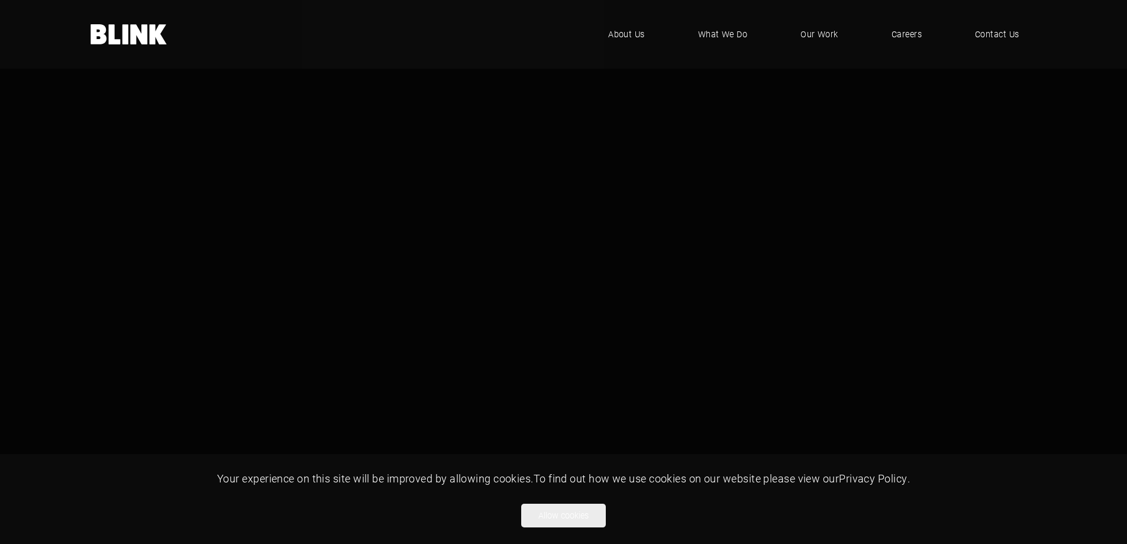
click at [187, 108] on video "1 of 1" at bounding box center [563, 317] width 1127 height 634
drag, startPoint x: 437, startPoint y: 158, endPoint x: 385, endPoint y: 155, distance: 52.1
drag, startPoint x: 385, startPoint y: 155, endPoint x: 354, endPoint y: 154, distance: 31.4
drag, startPoint x: 354, startPoint y: 154, endPoint x: 342, endPoint y: 157, distance: 12.1
drag, startPoint x: 342, startPoint y: 157, endPoint x: 333, endPoint y: 158, distance: 9.0
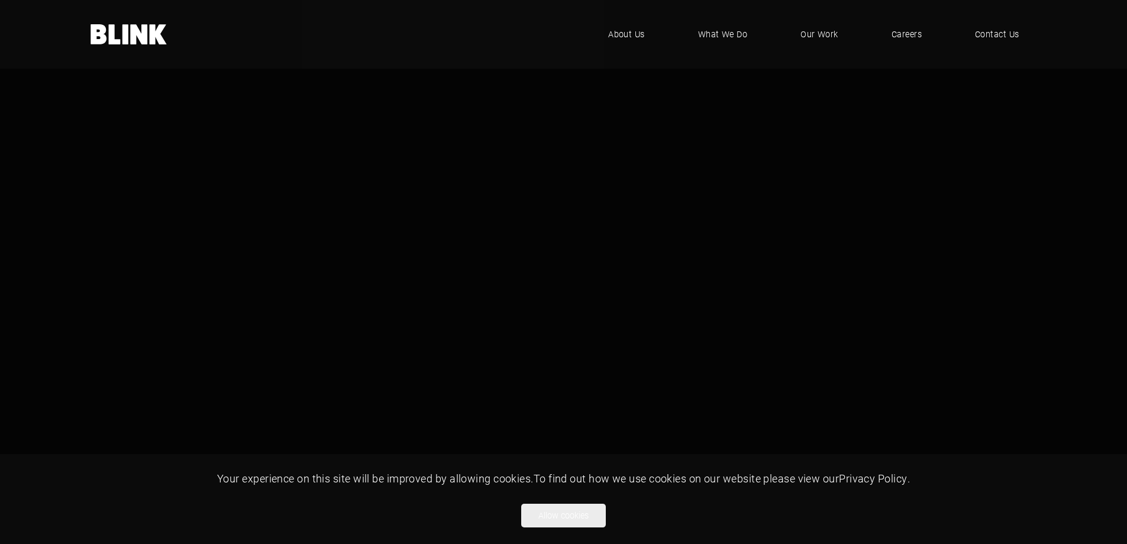
drag, startPoint x: 329, startPoint y: 159, endPoint x: 287, endPoint y: 150, distance: 42.2
click at [287, 150] on video "1 of 1" at bounding box center [563, 317] width 1127 height 634
click at [589, 510] on button "Allow cookies" at bounding box center [563, 515] width 85 height 24
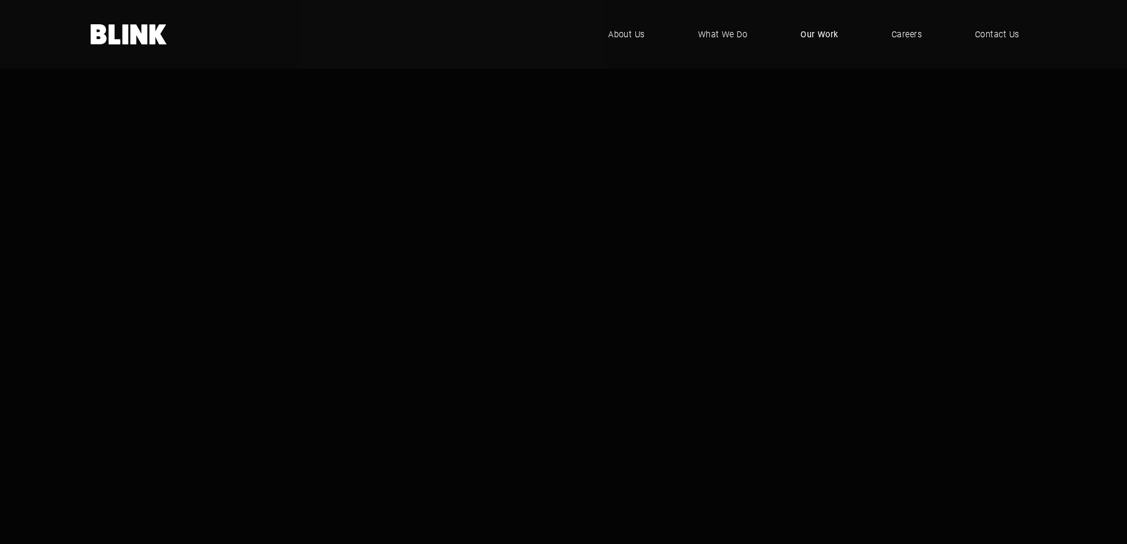
click at [821, 31] on span "Our Work" at bounding box center [819, 34] width 38 height 13
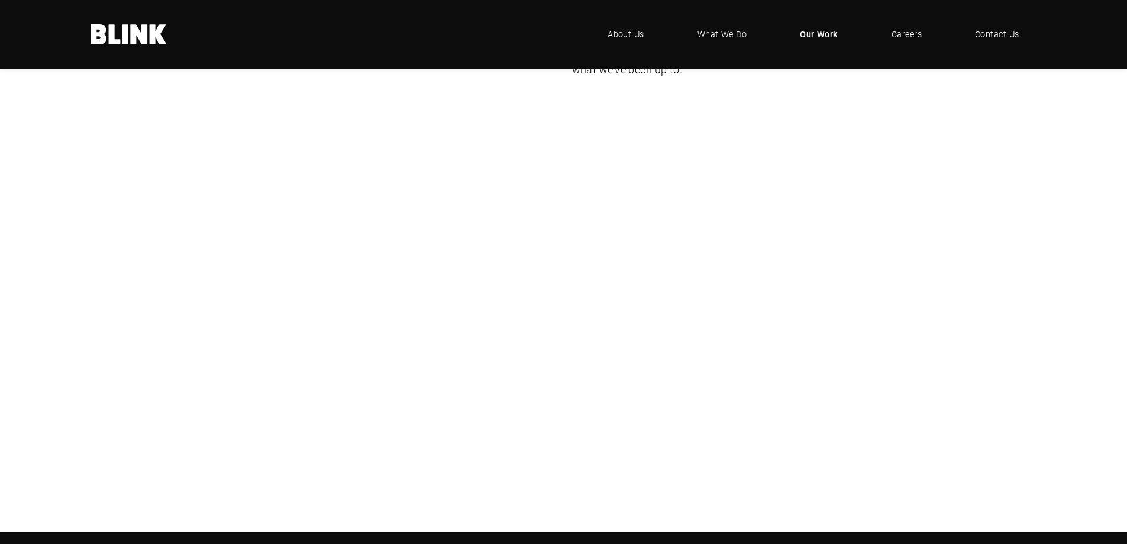
scroll to position [169, 0]
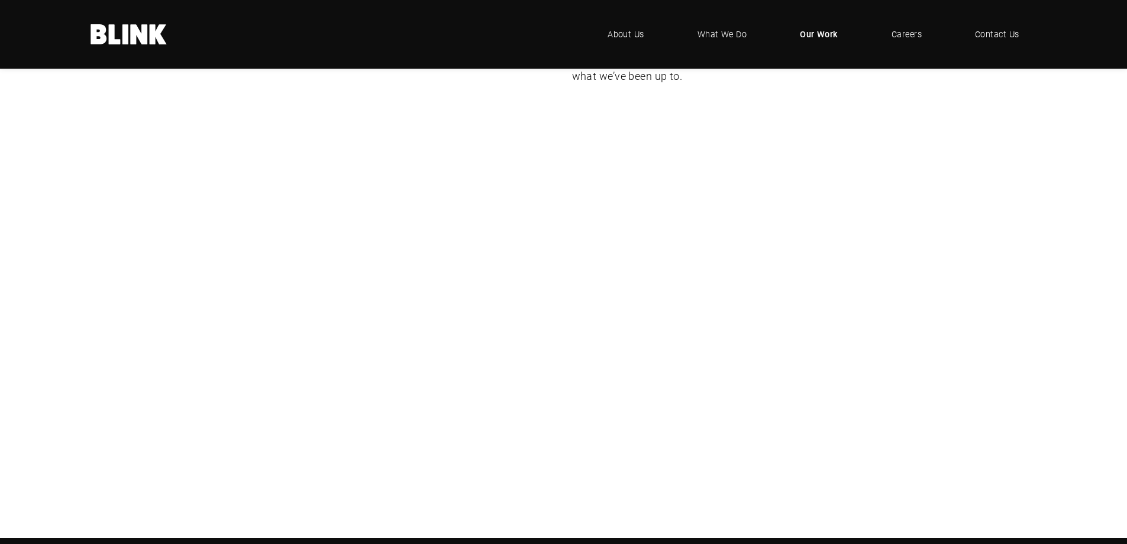
click at [0, 0] on div "Lampenwelt" at bounding box center [0, 0] width 0 height 0
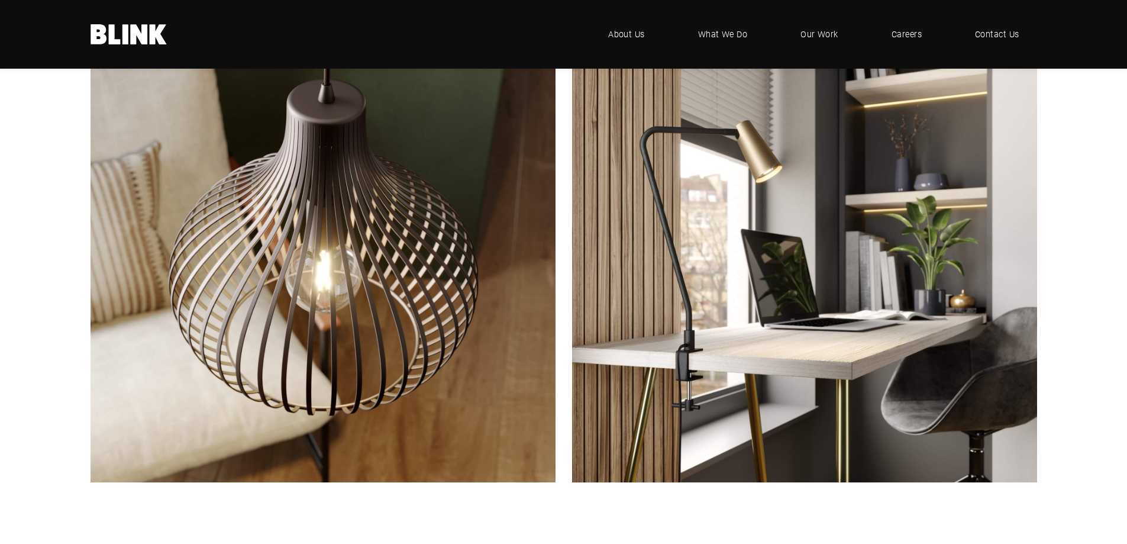
scroll to position [1538, 0]
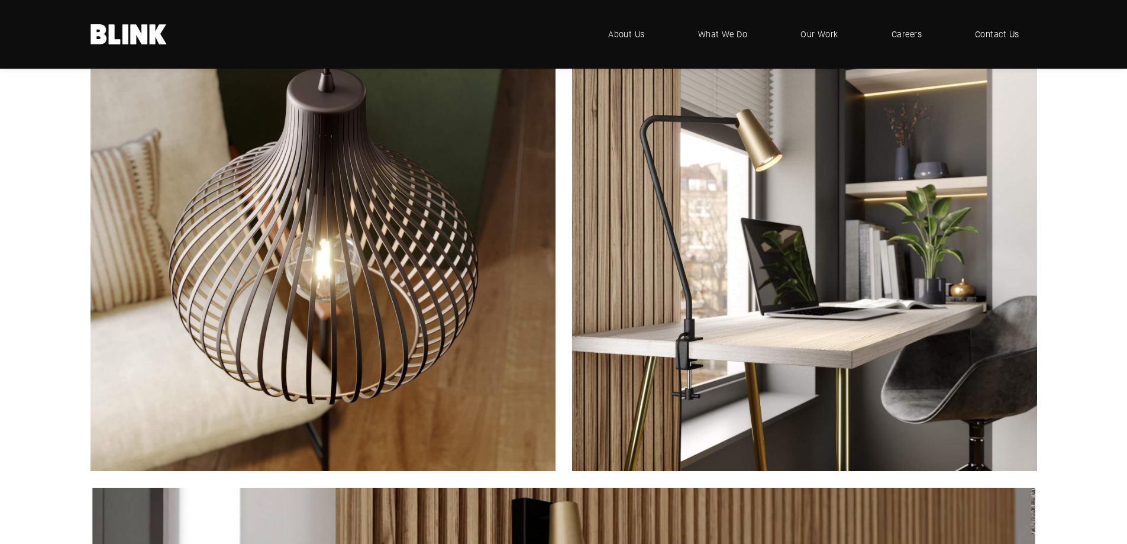
click at [824, 269] on img "1 of 1" at bounding box center [804, 238] width 465 height 465
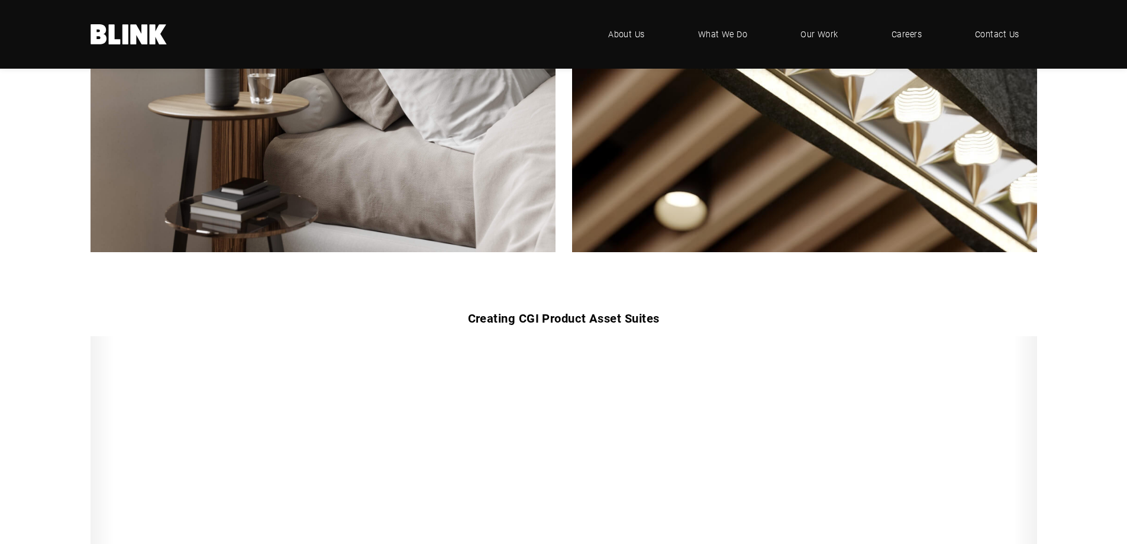
scroll to position [2839, 0]
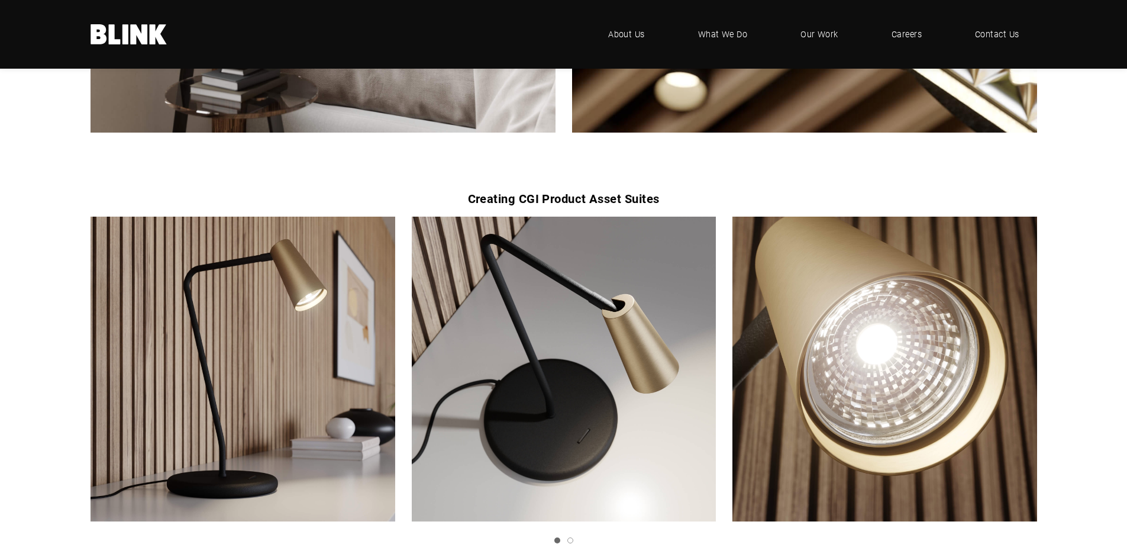
click at [528, 385] on img "1 of 2" at bounding box center [563, 368] width 305 height 305
click at [0, 0] on icon "Next slide" at bounding box center [0, 0] width 0 height 0
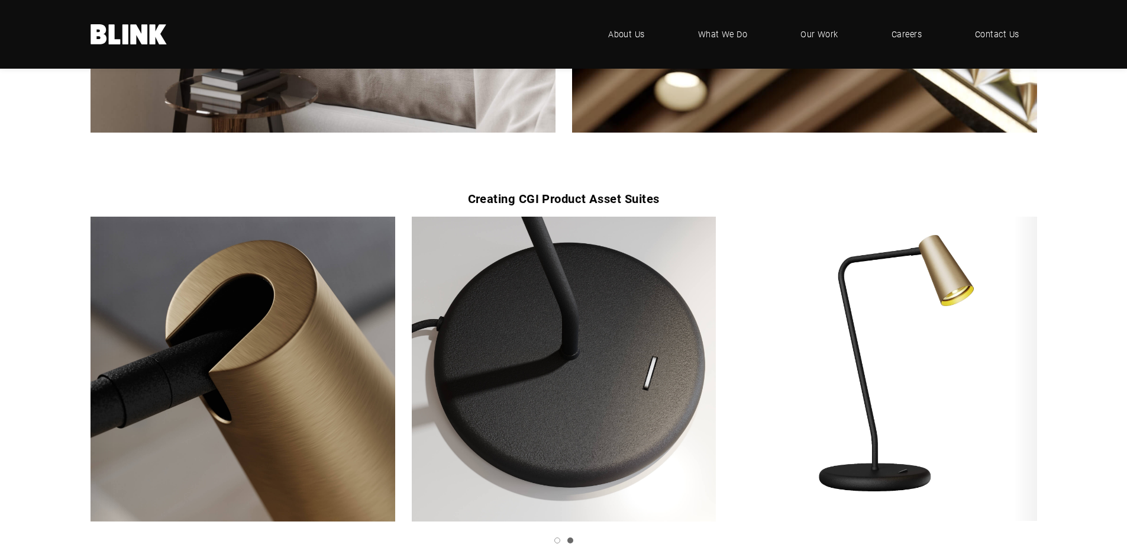
click at [0, 0] on icon "Next slide" at bounding box center [0, 0] width 0 height 0
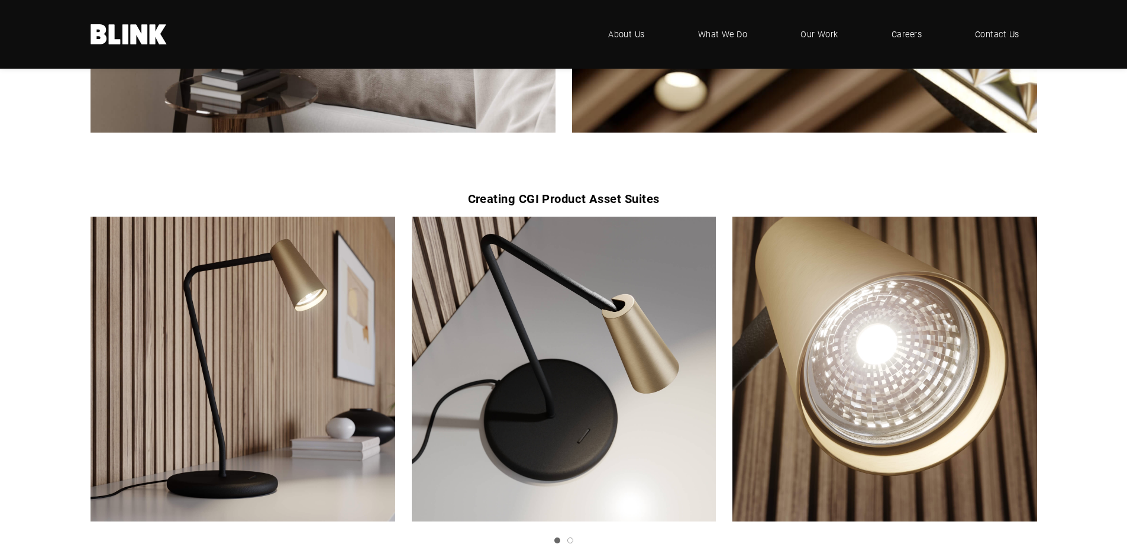
click at [0, 0] on icon "Next slide" at bounding box center [0, 0] width 0 height 0
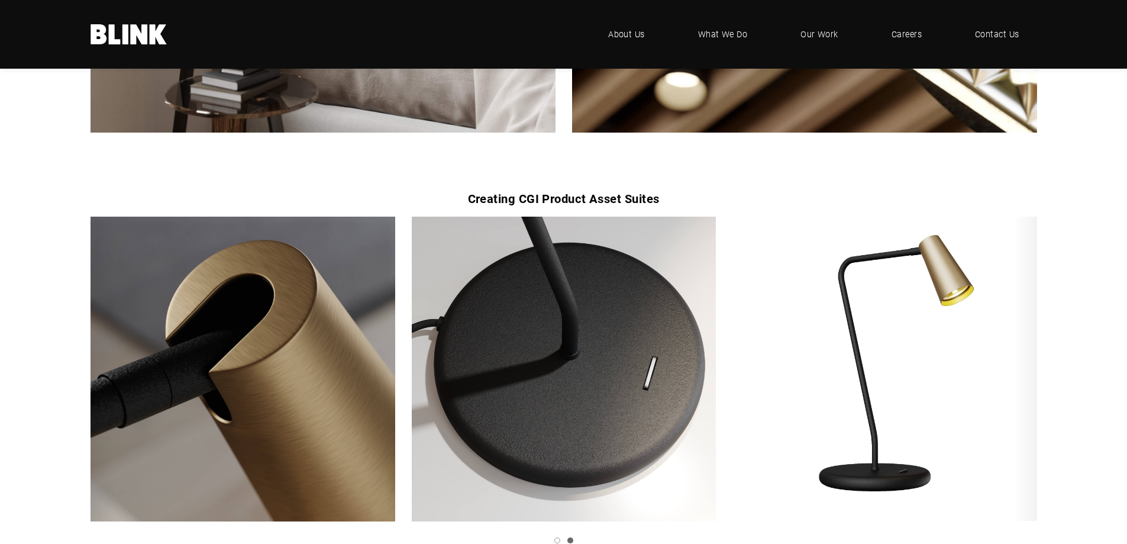
click at [0, 0] on icon "Next slide" at bounding box center [0, 0] width 0 height 0
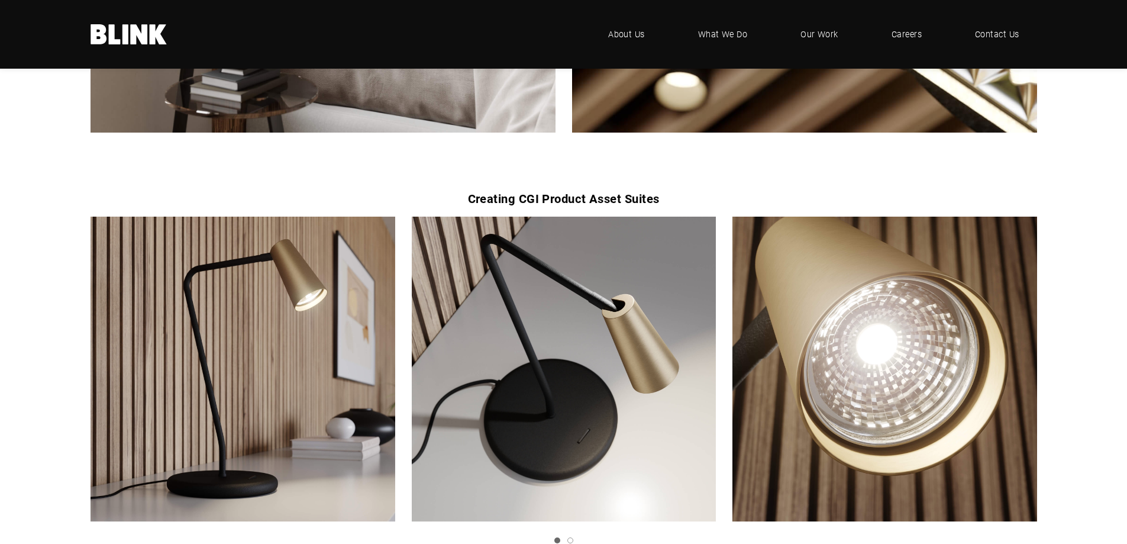
drag, startPoint x: 0, startPoint y: 193, endPoint x: 2, endPoint y: 186, distance: 7.5
drag, startPoint x: 2, startPoint y: 186, endPoint x: 17, endPoint y: 134, distance: 53.9
drag, startPoint x: 17, startPoint y: 134, endPoint x: 11, endPoint y: 110, distance: 24.2
drag, startPoint x: 11, startPoint y: 110, endPoint x: 8, endPoint y: 104, distance: 7.1
drag, startPoint x: 8, startPoint y: 104, endPoint x: 89, endPoint y: 55, distance: 94.4
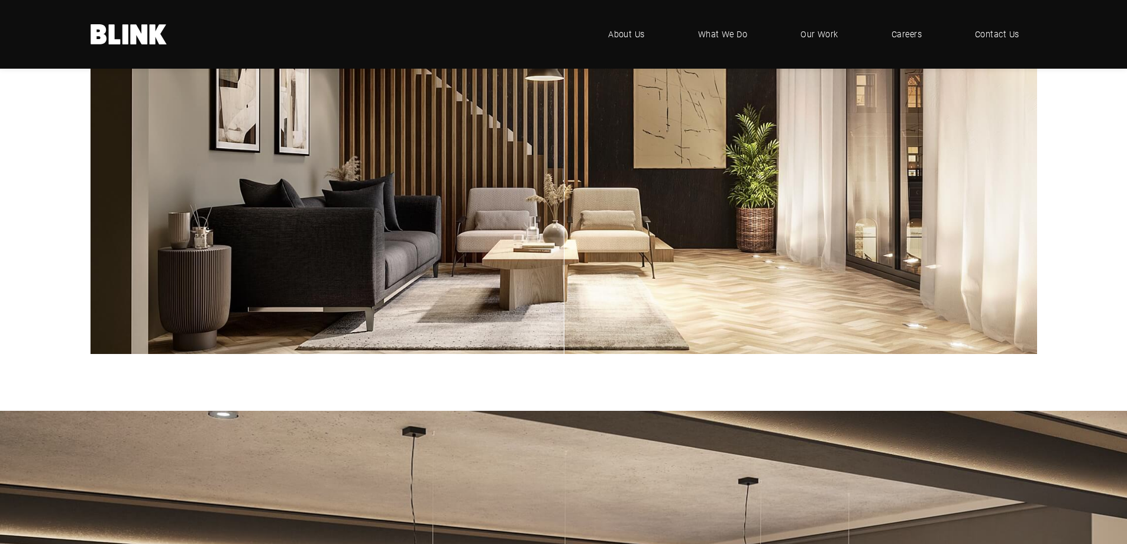
scroll to position [4022, 0]
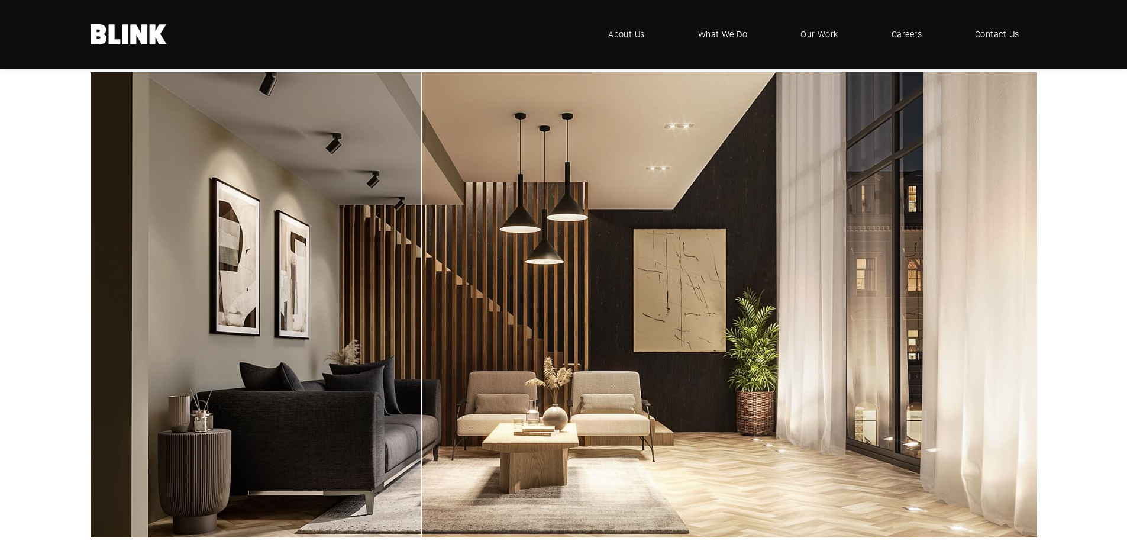
drag, startPoint x: 564, startPoint y: 263, endPoint x: 395, endPoint y: 242, distance: 169.8
click at [421, 243] on div "1 of 1" at bounding box center [421, 188] width 1 height 232
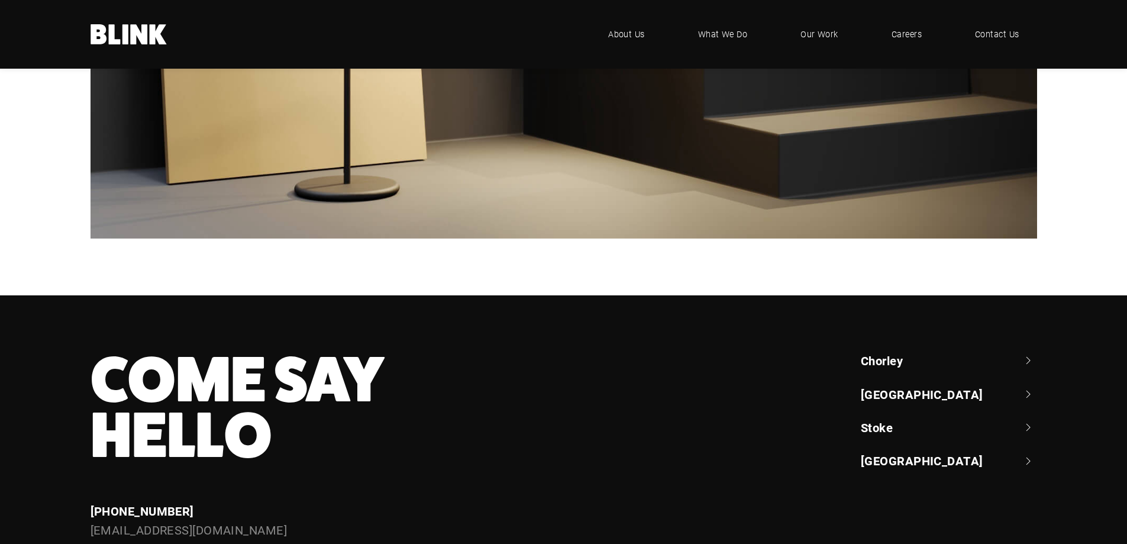
scroll to position [6529, 0]
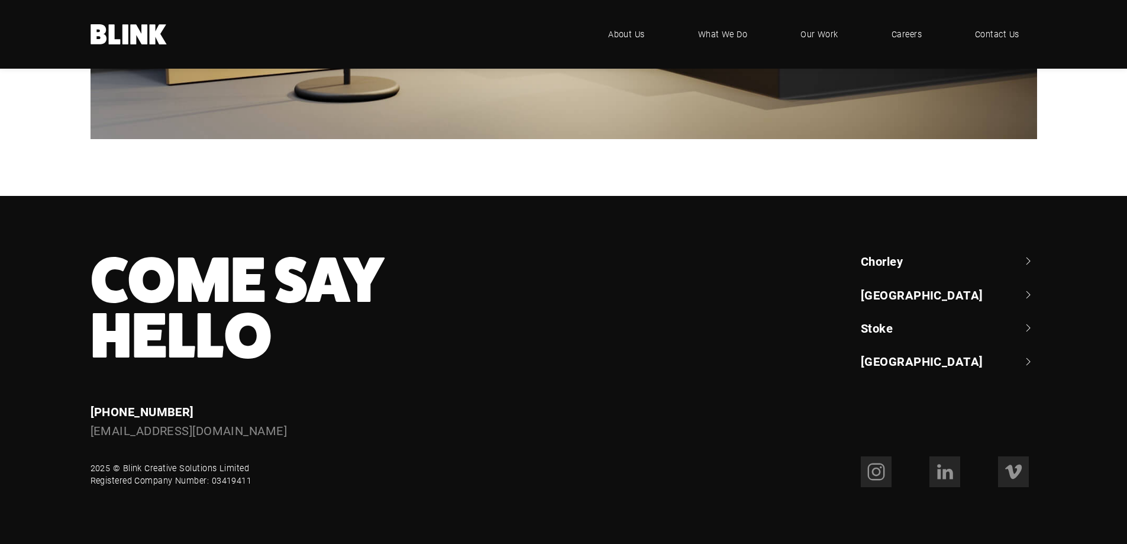
click at [104, 8] on div ".blink-logo-wh10cxjsy-cls-1{fill:#fff;} BLINK - where creative comes to life .u…" at bounding box center [563, 34] width 1127 height 69
click at [124, 35] on icon at bounding box center [125, 34] width 6 height 20
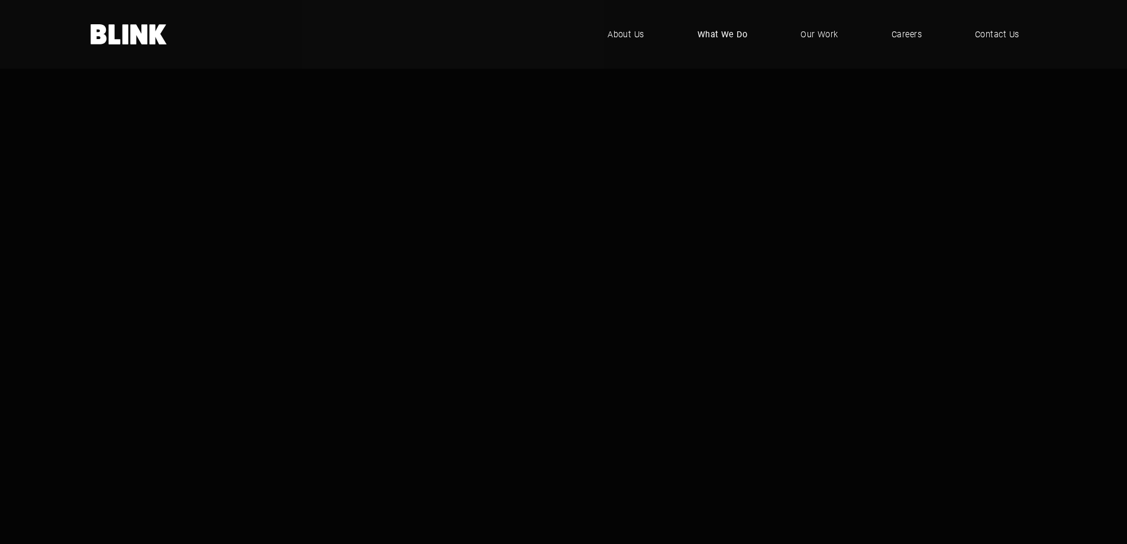
click at [719, 38] on span "What We Do" at bounding box center [722, 34] width 50 height 13
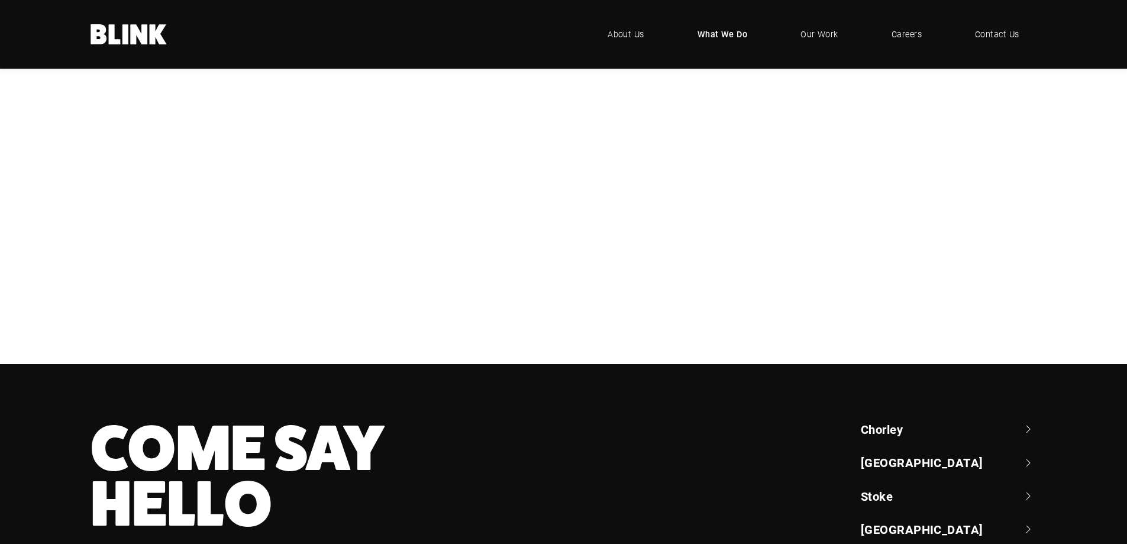
scroll to position [532, 0]
